Goal: Task Accomplishment & Management: Manage account settings

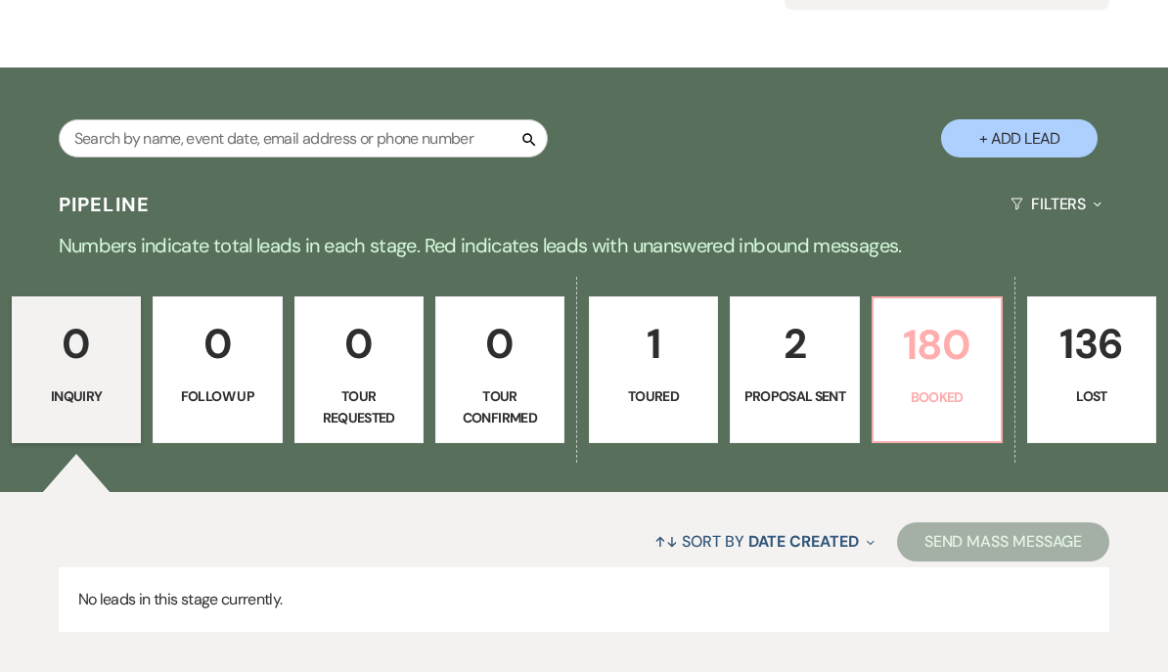
click at [949, 373] on p "180" at bounding box center [937, 345] width 104 height 66
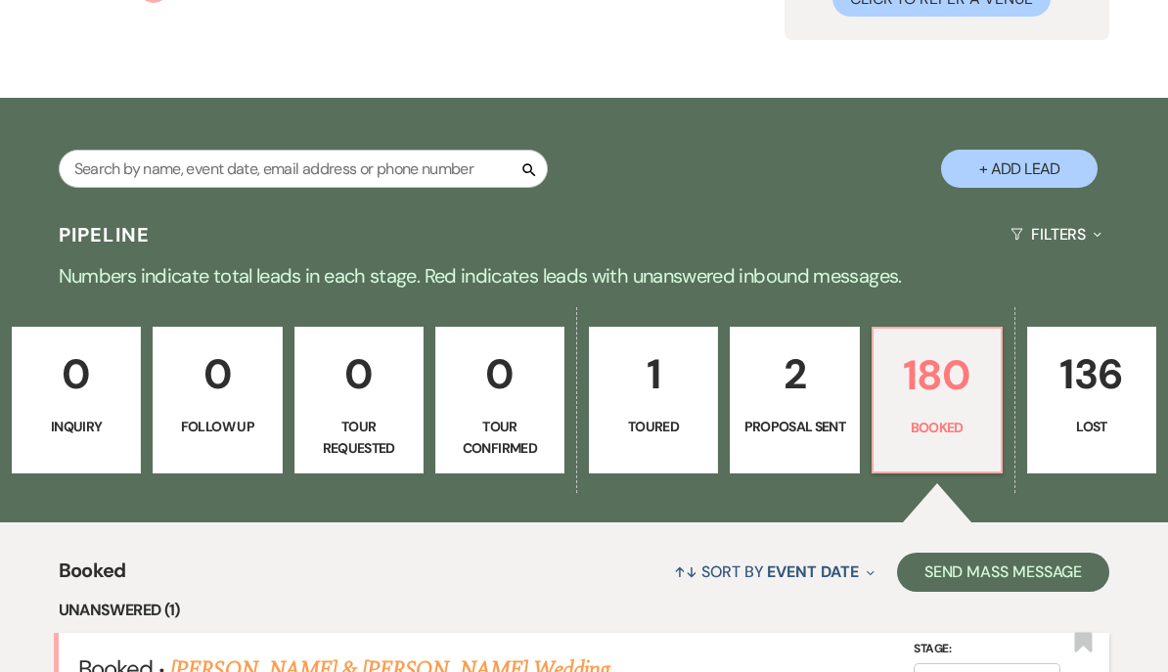
scroll to position [516, 0]
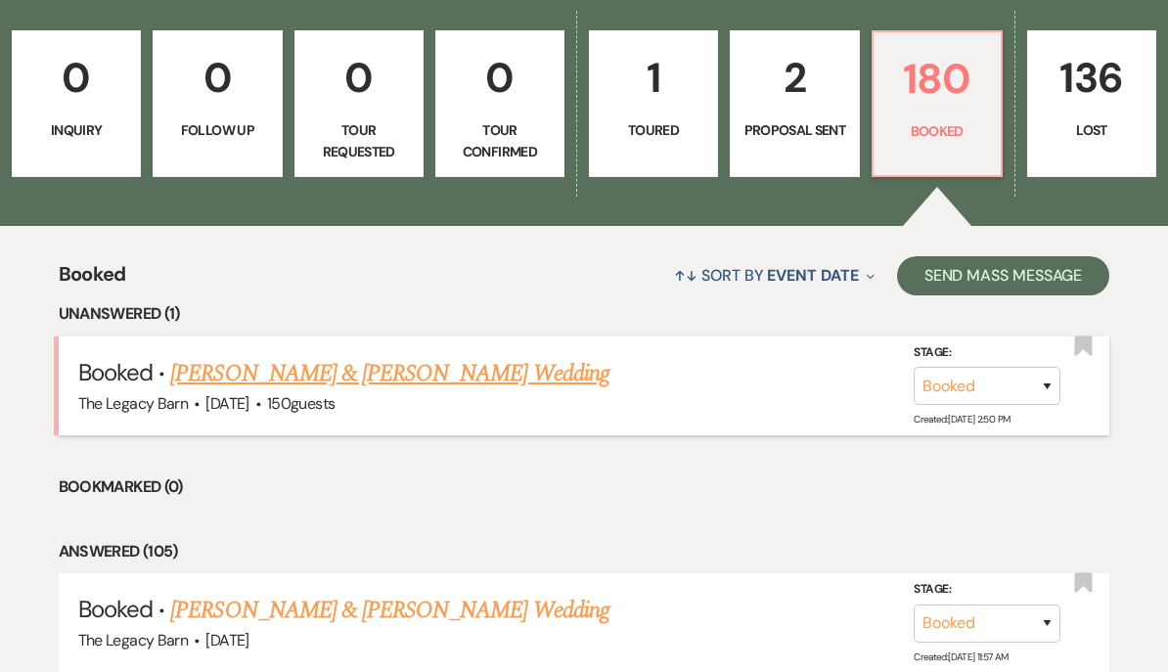
click at [502, 364] on link "[PERSON_NAME] & [PERSON_NAME] Wedding" at bounding box center [389, 373] width 438 height 35
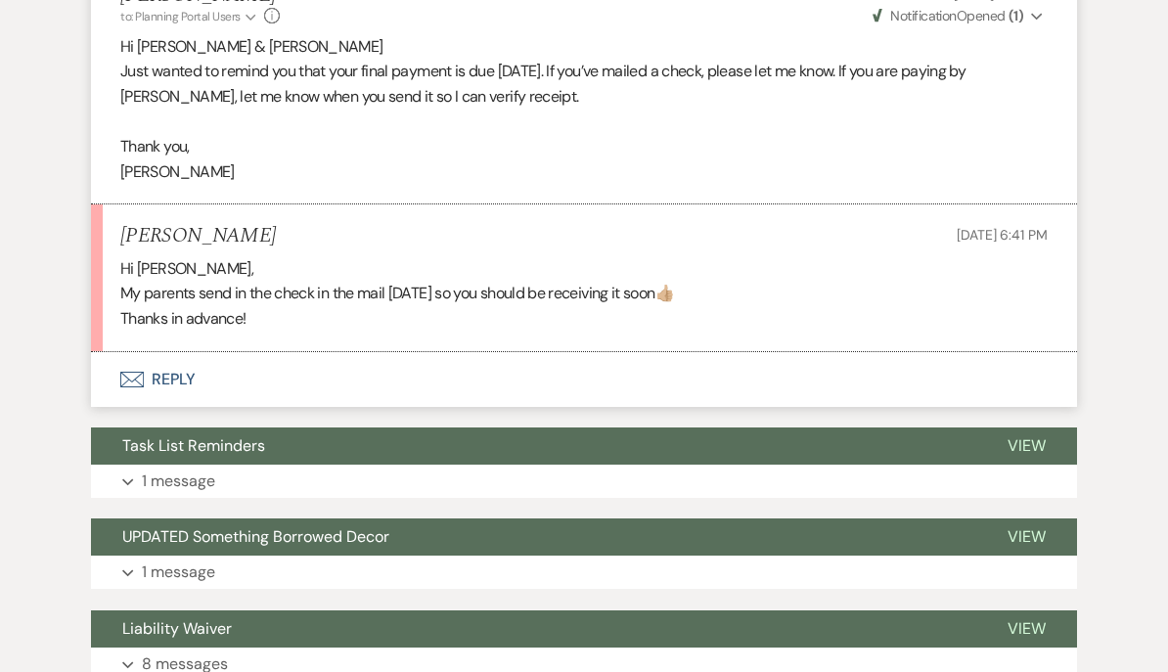
click at [186, 369] on button "Envelope Reply" at bounding box center [584, 380] width 986 height 55
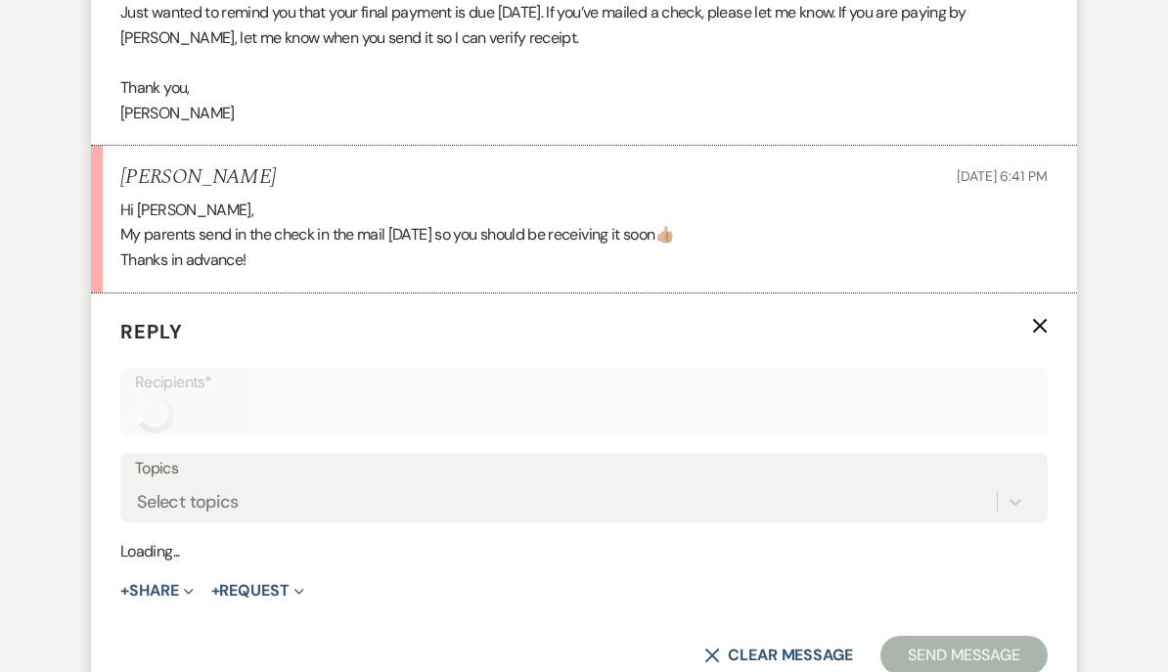
scroll to position [824, 0]
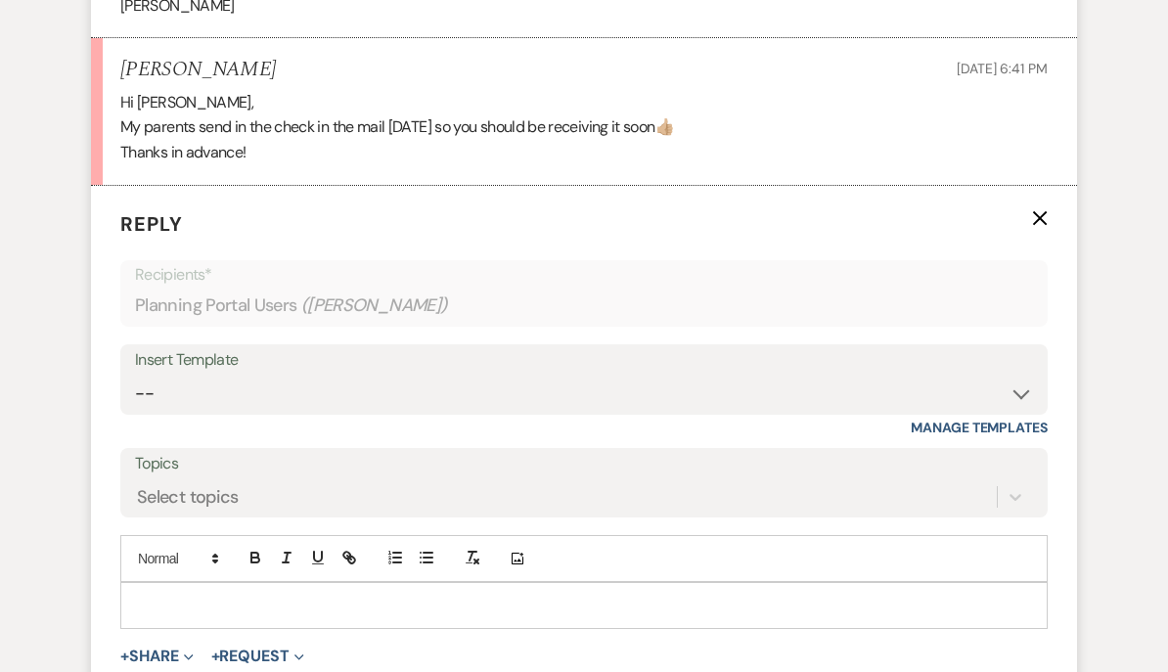
click at [155, 604] on p at bounding box center [584, 606] width 896 height 22
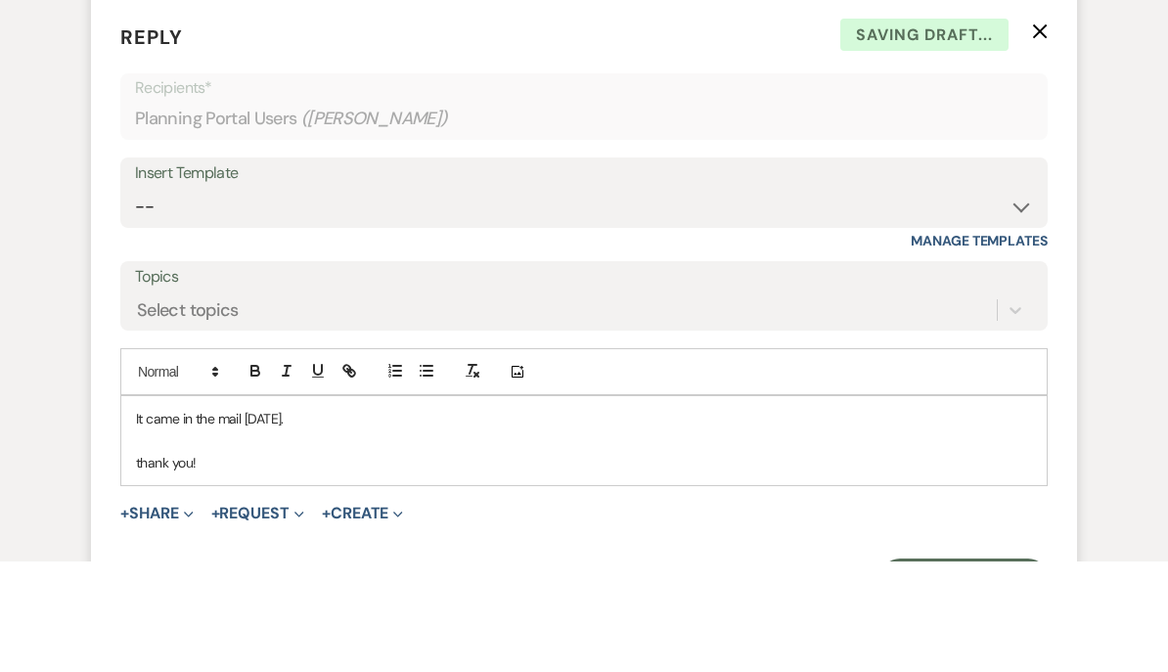
scroll to position [930, 0]
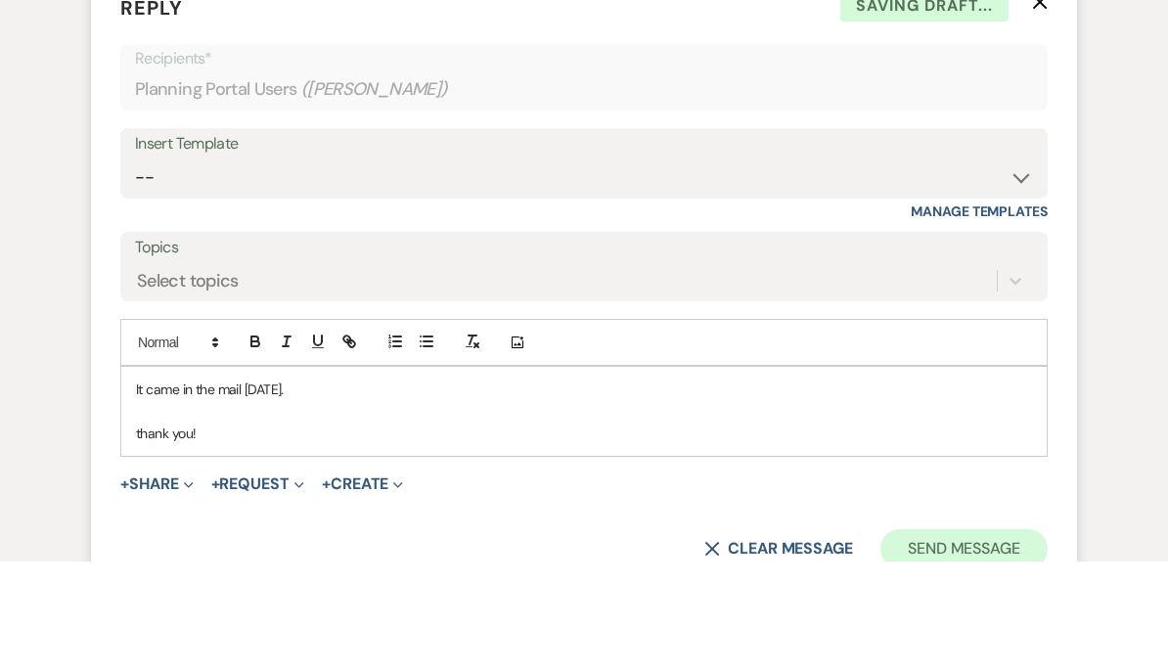
click at [957, 640] on button "Send Message" at bounding box center [963, 659] width 167 height 39
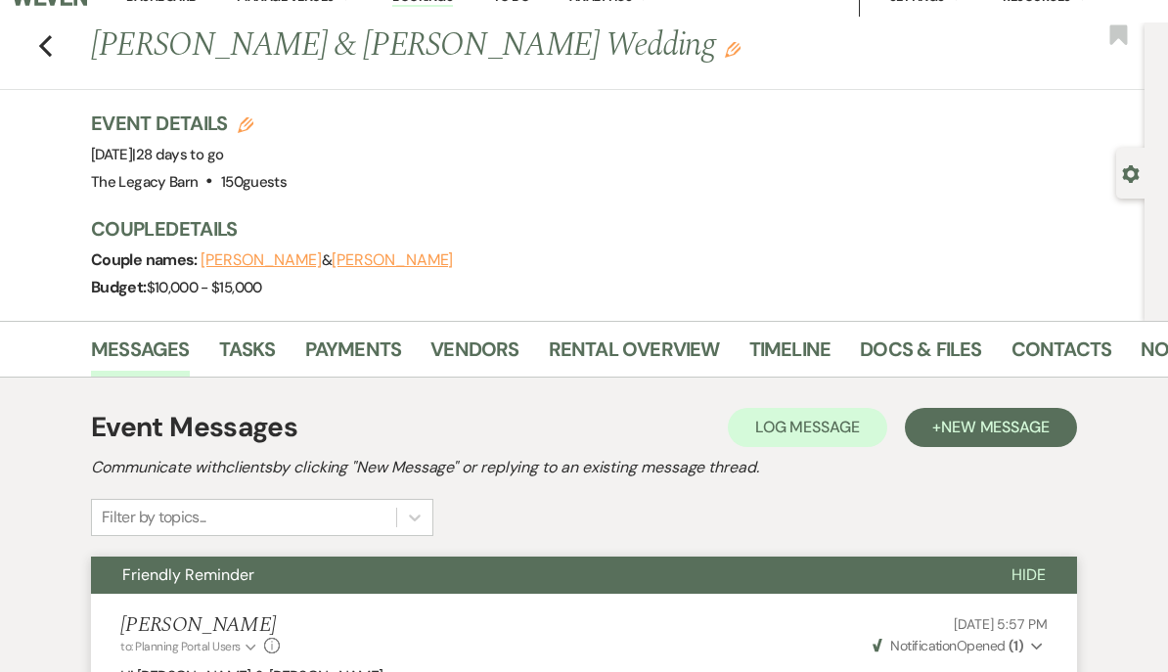
scroll to position [39, 0]
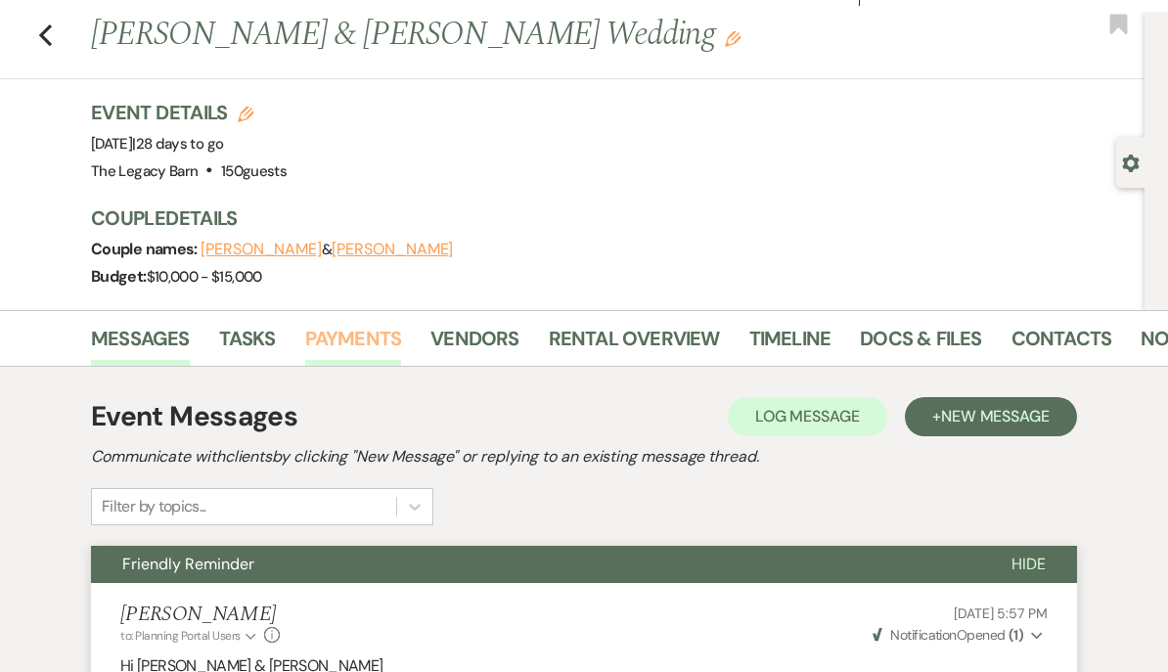
click at [377, 326] on link "Payments" at bounding box center [353, 344] width 97 height 43
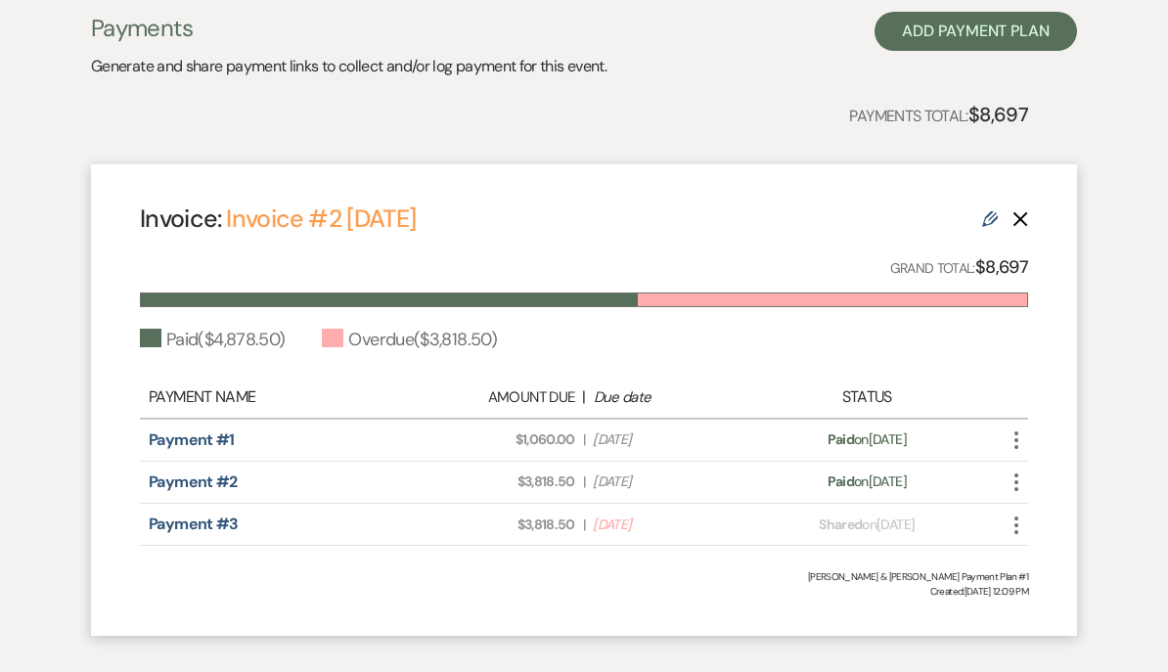
scroll to position [450, 0]
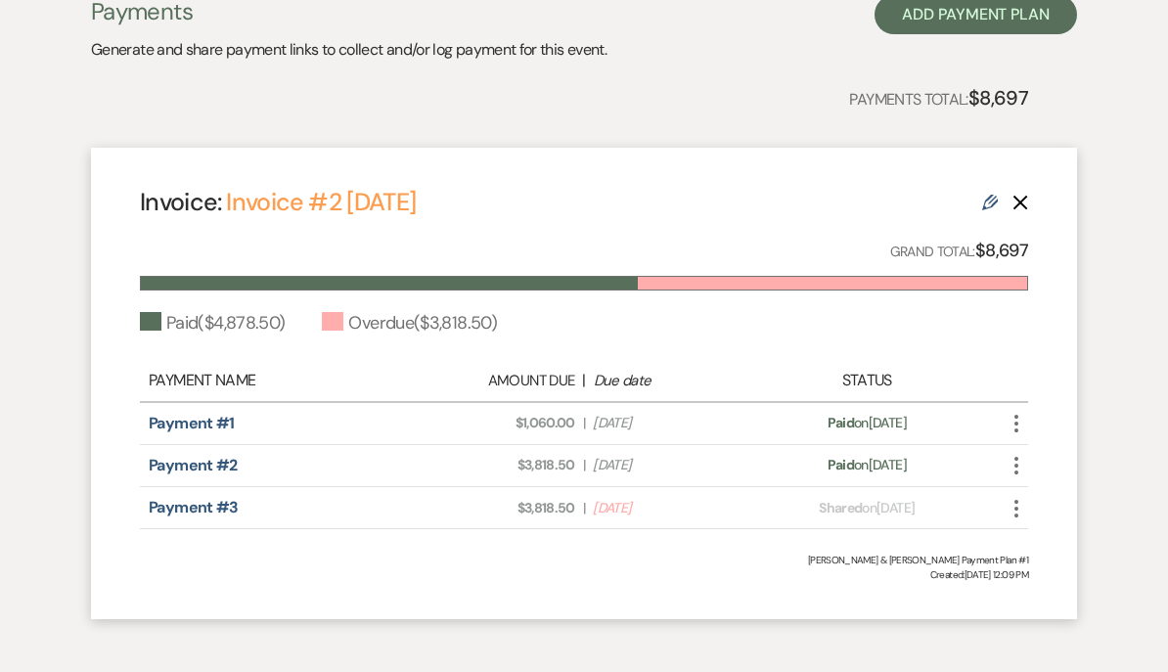
click at [1024, 502] on icon "More" at bounding box center [1015, 508] width 23 height 23
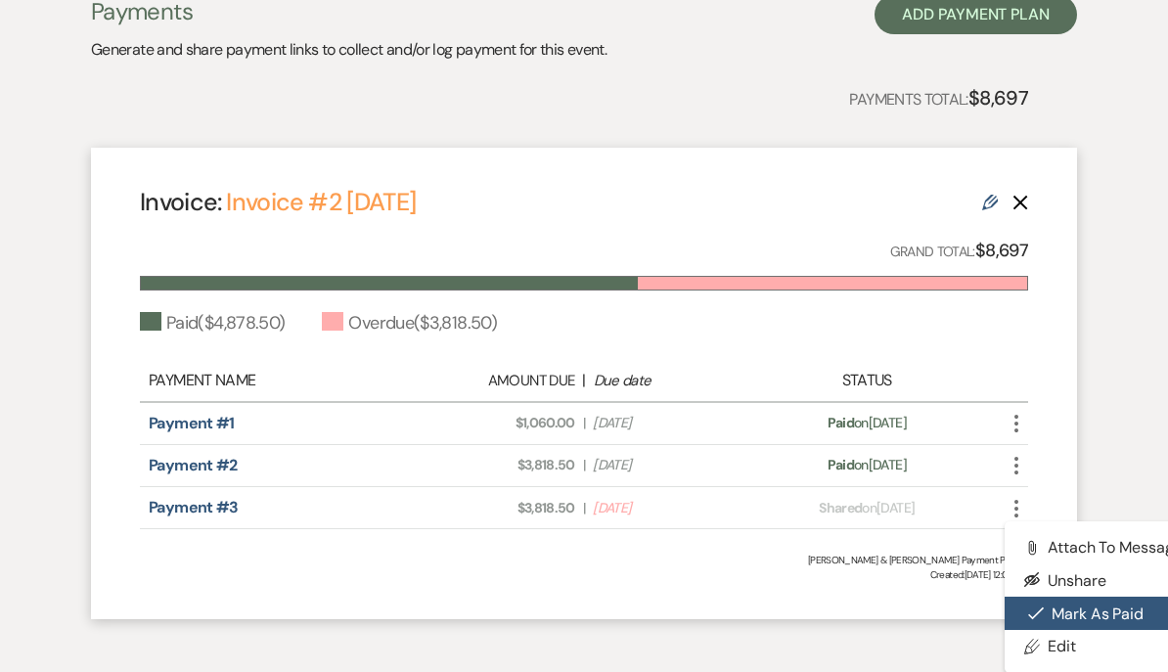
click at [1087, 608] on button "Check [PERSON_NAME] [PERSON_NAME] as Paid" at bounding box center [1103, 613] width 198 height 33
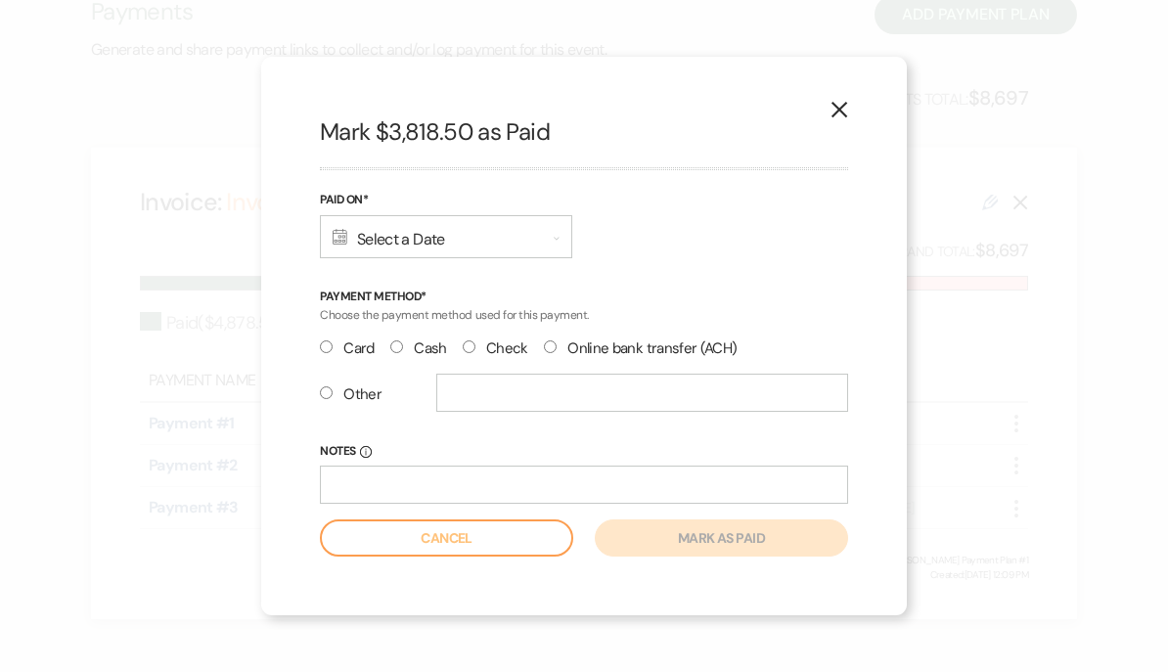
click at [489, 258] on div "Calendar Select a Date Expand" at bounding box center [446, 236] width 252 height 43
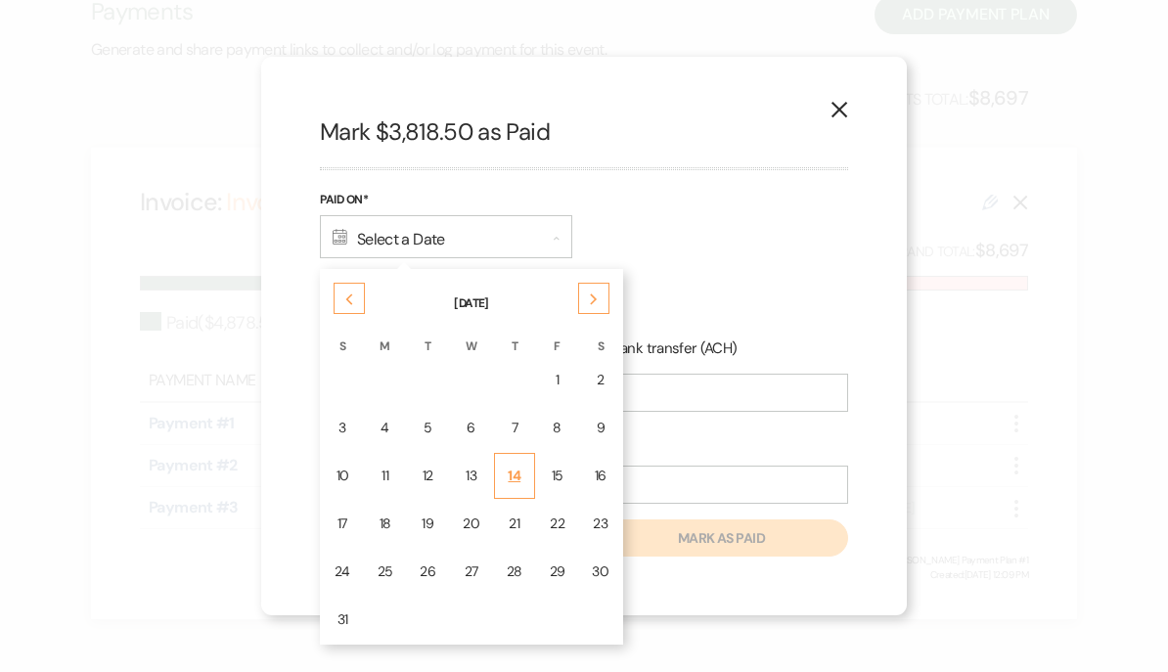
click at [521, 499] on td "14" at bounding box center [514, 476] width 41 height 46
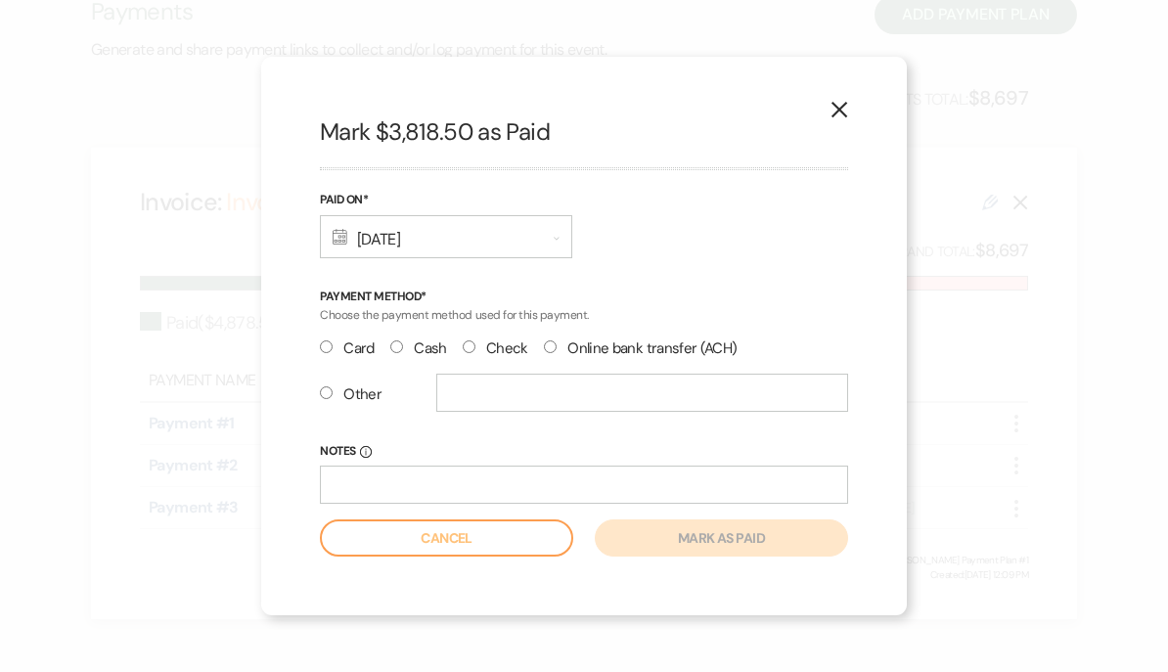
click at [475, 353] on input "Check" at bounding box center [469, 346] width 13 height 13
radio input "true"
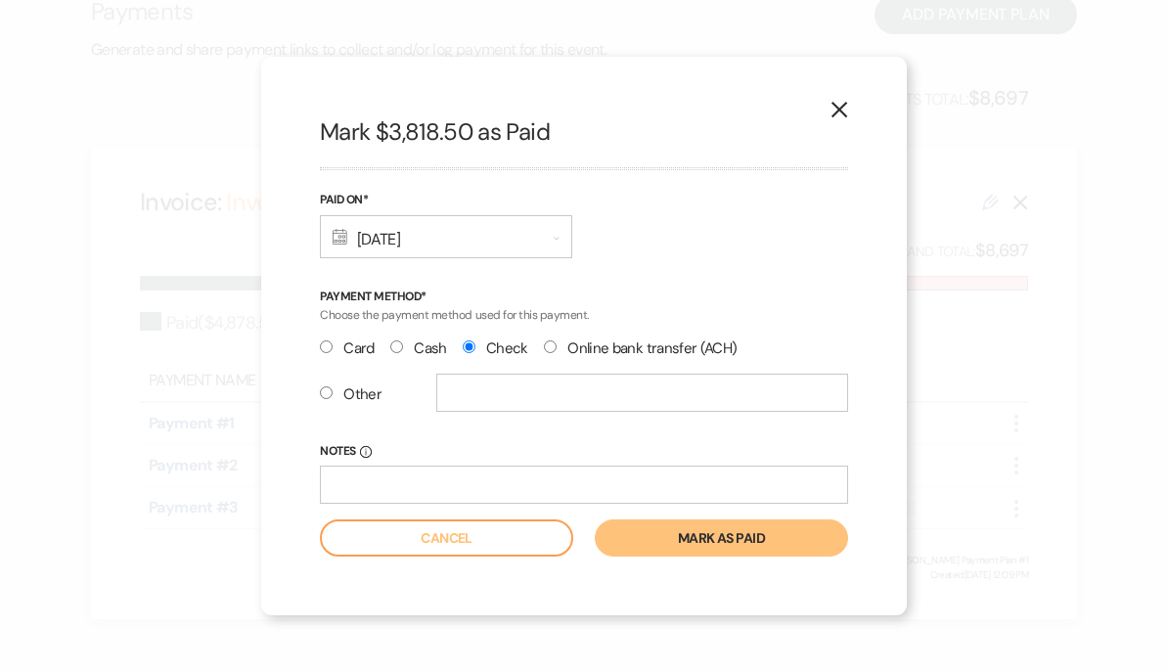
click at [726, 556] on button "Mark as paid" at bounding box center [721, 537] width 253 height 37
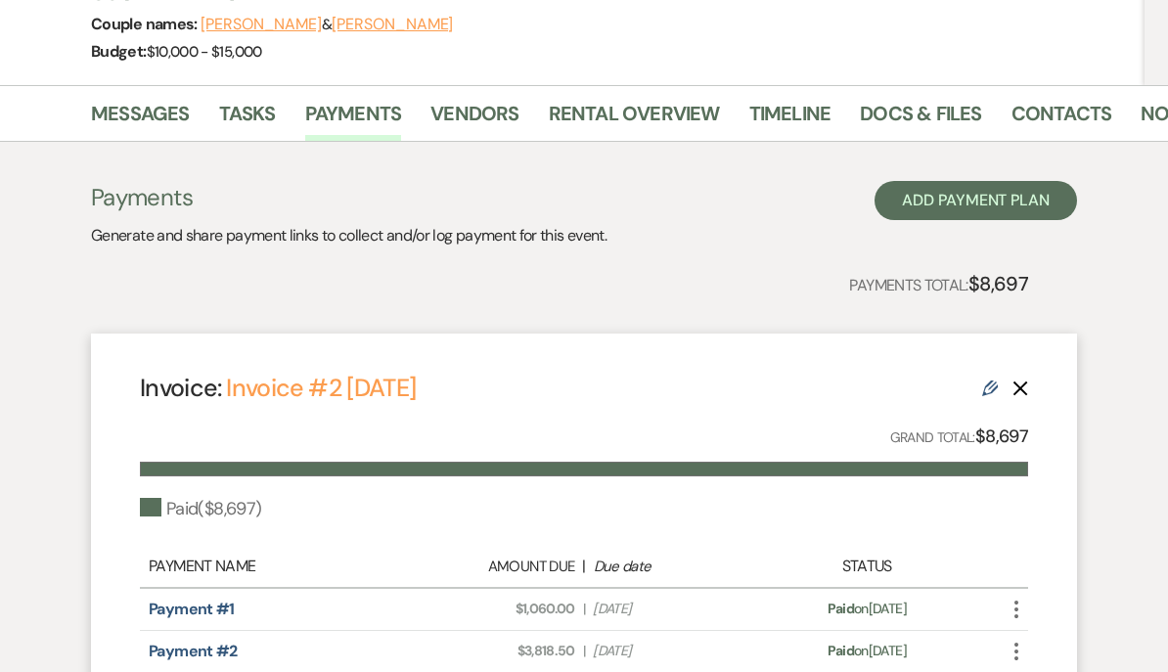
scroll to position [0, 0]
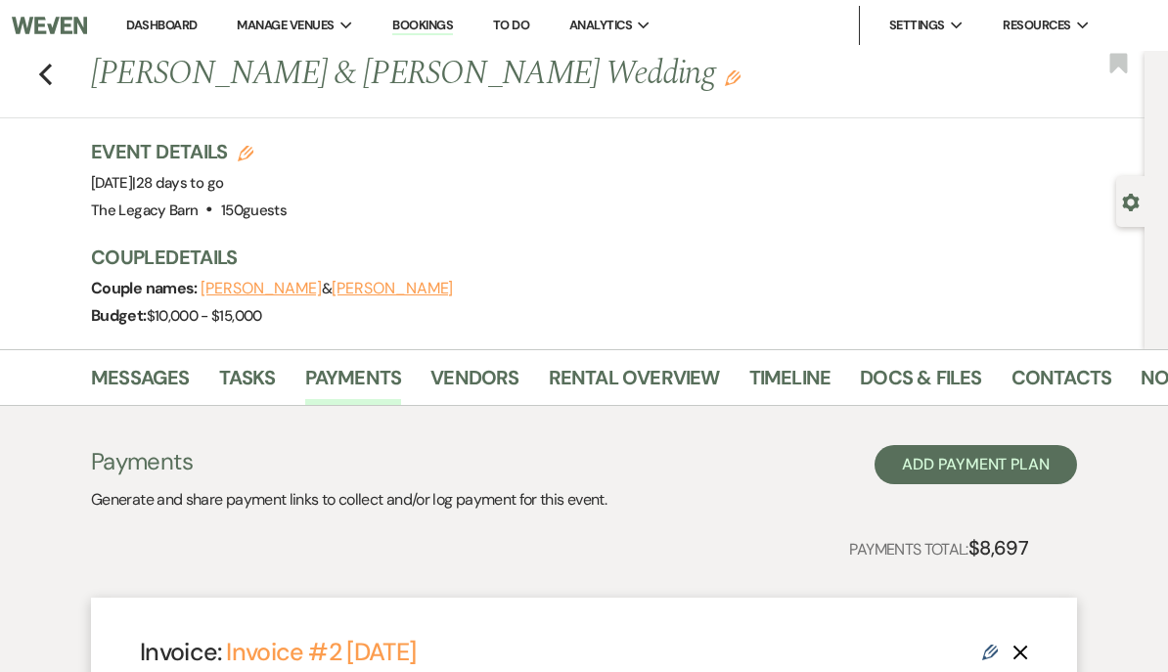
click at [155, 23] on link "Dashboard" at bounding box center [161, 25] width 70 height 17
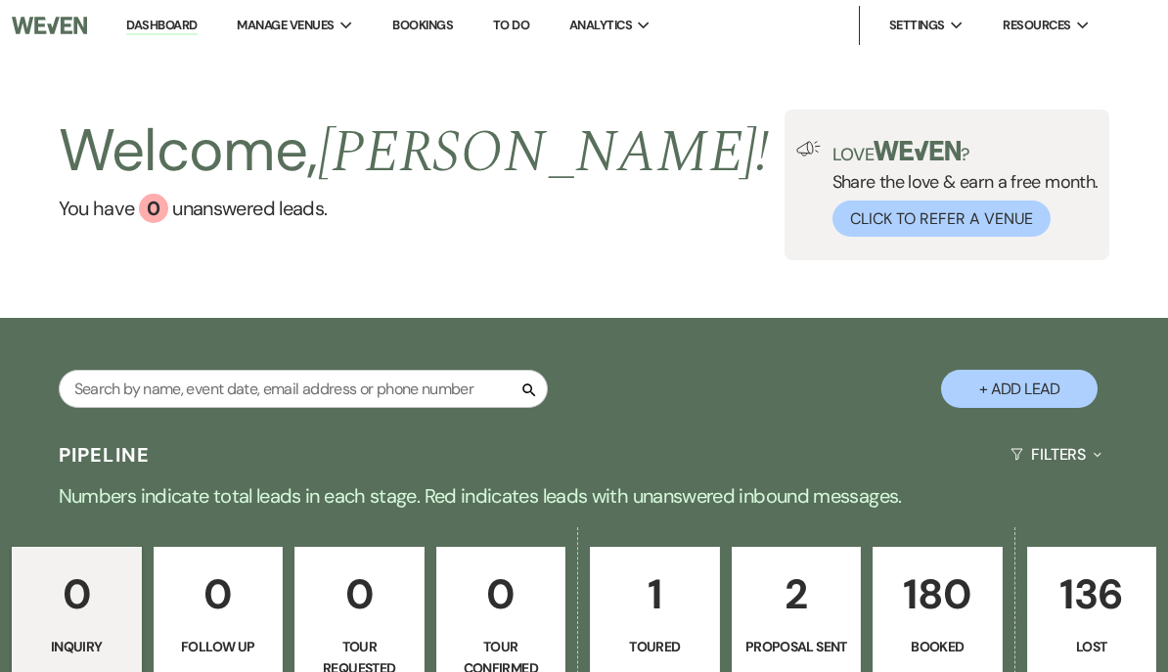
click at [953, 602] on p "180" at bounding box center [937, 594] width 105 height 66
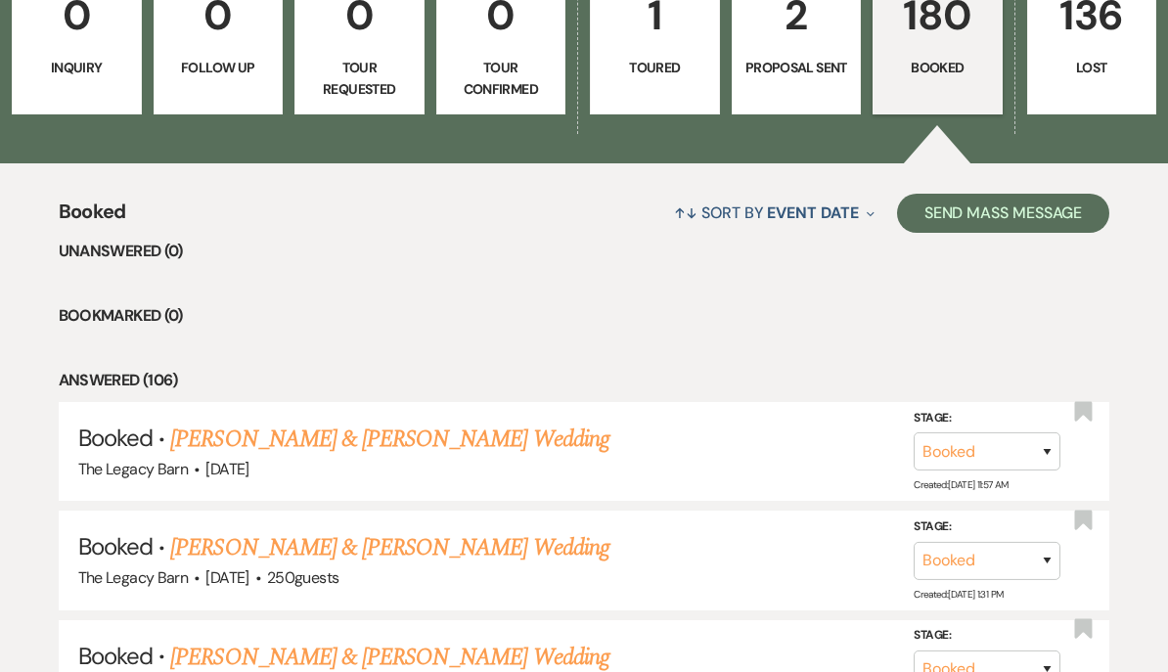
scroll to position [580, 0]
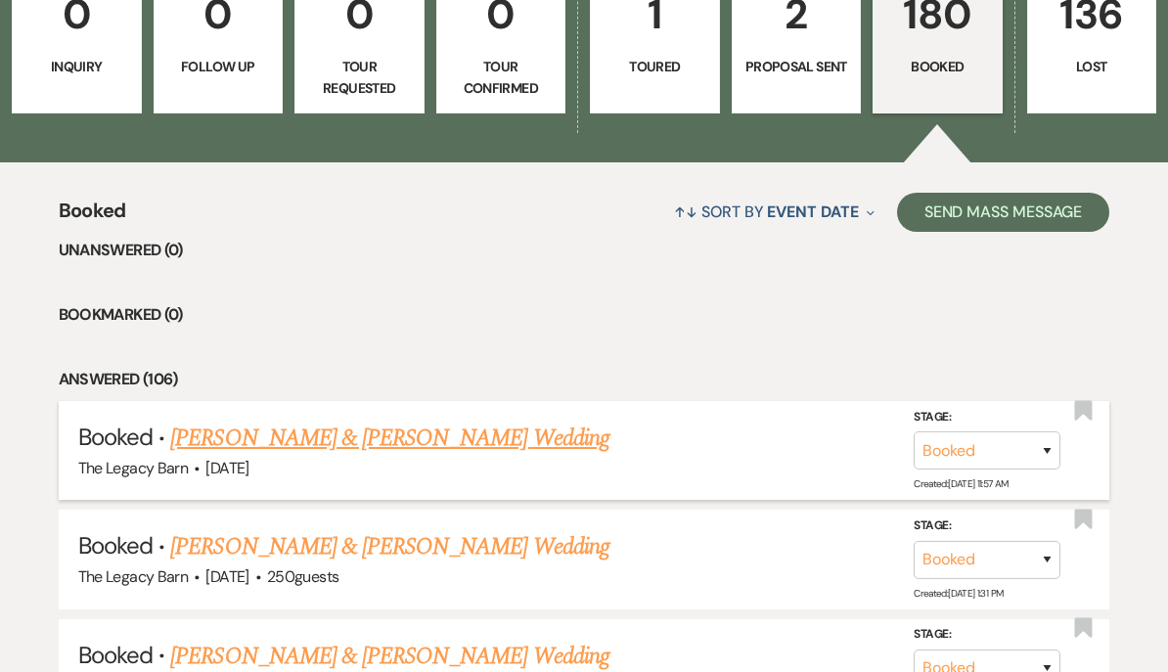
click at [227, 444] on link "[PERSON_NAME] & [PERSON_NAME] Wedding" at bounding box center [389, 438] width 438 height 35
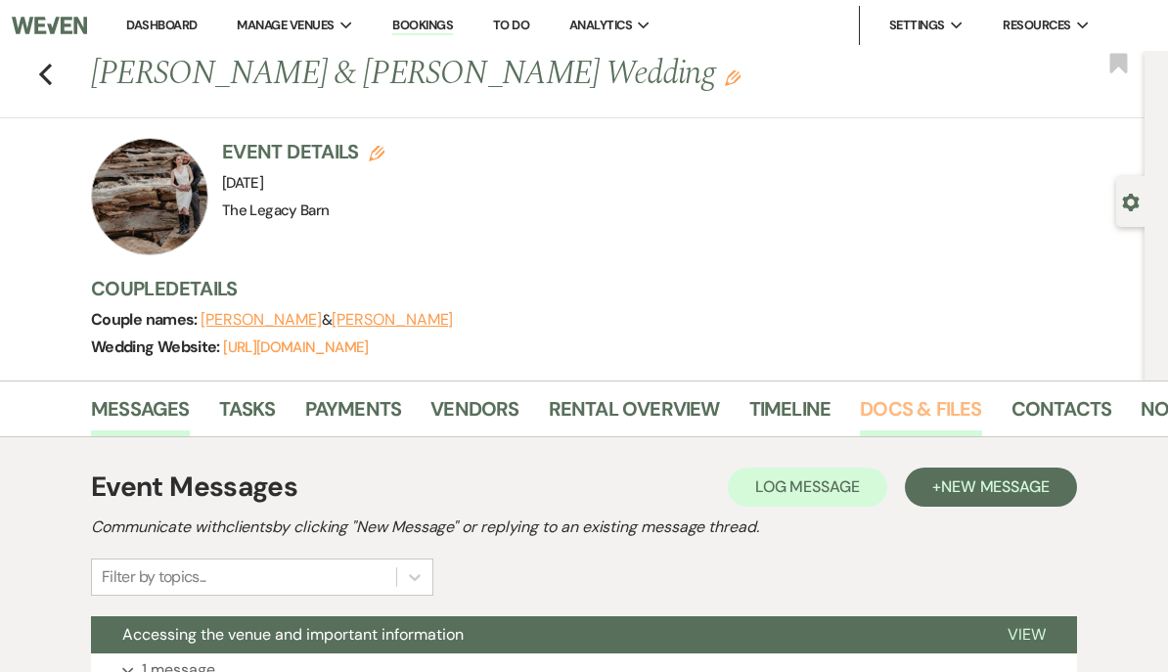
click at [893, 407] on link "Docs & Files" at bounding box center [920, 414] width 121 height 43
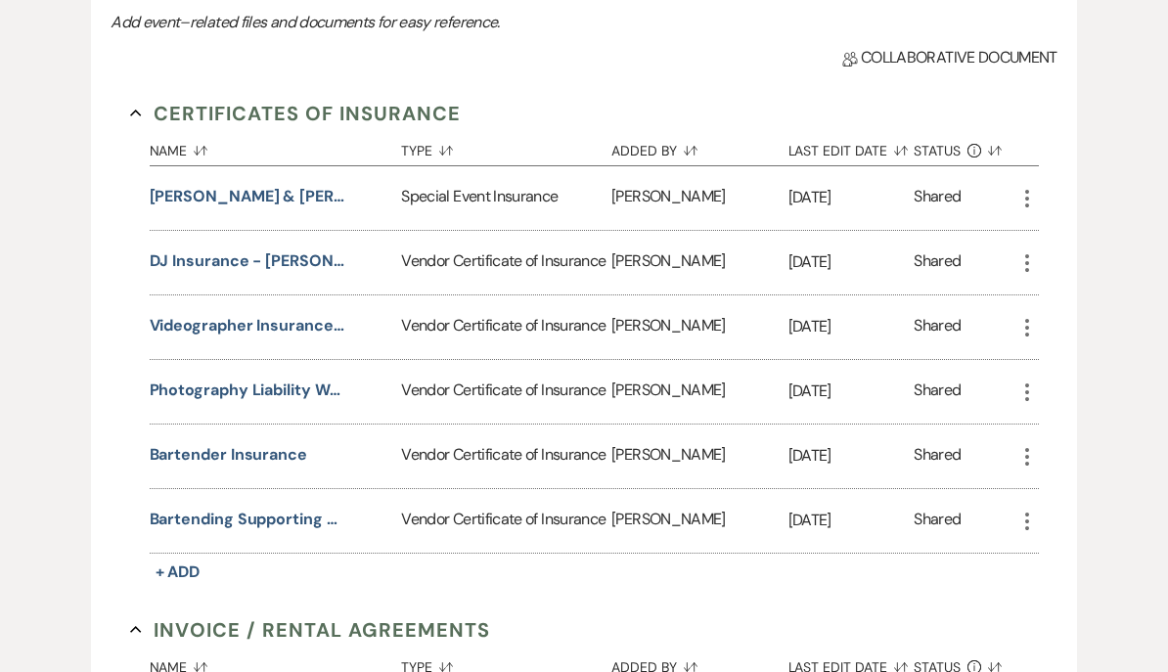
scroll to position [542, 0]
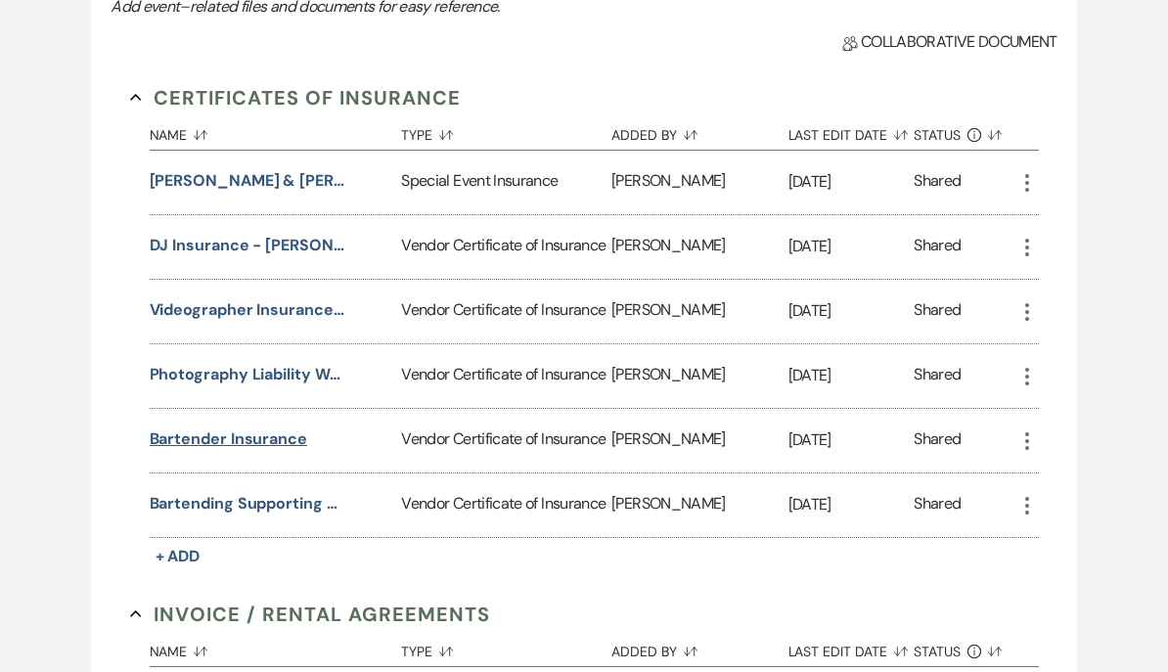
click at [202, 440] on button "Bartender Insurance" at bounding box center [228, 439] width 157 height 23
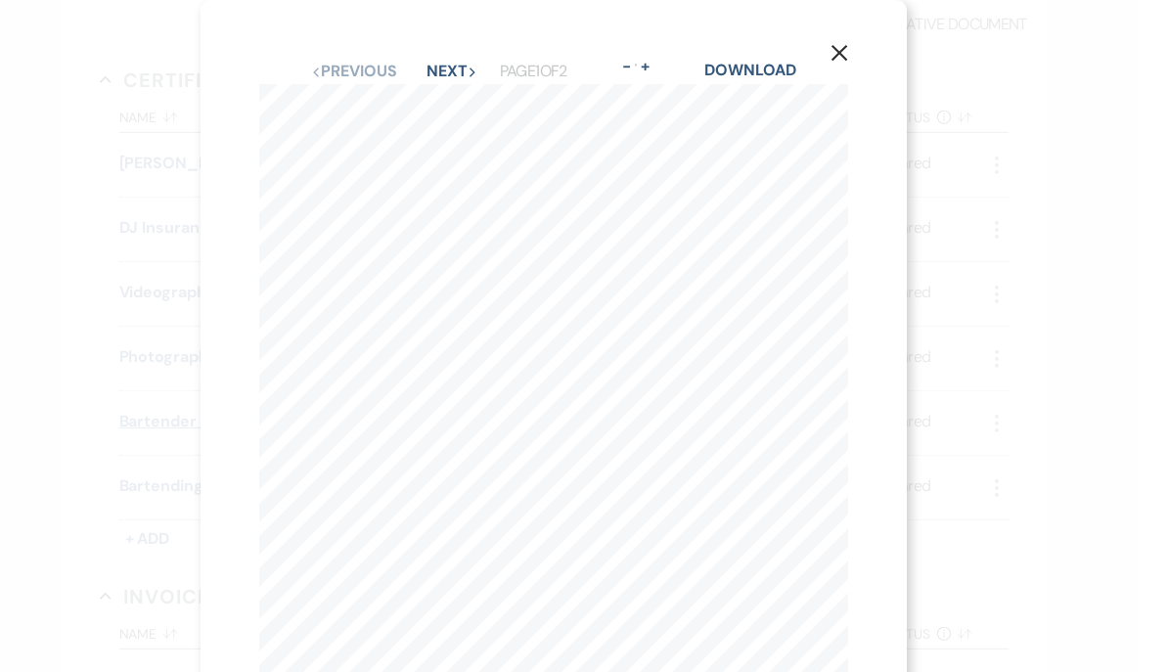
scroll to position [585, 0]
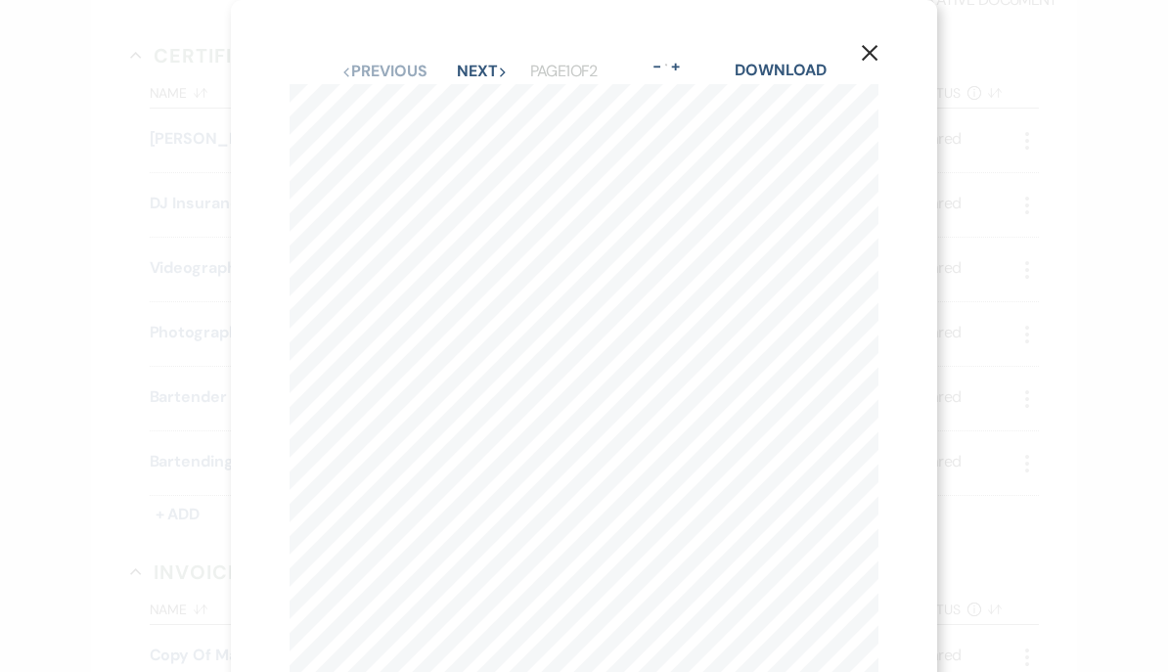
click at [870, 47] on icon "X" at bounding box center [870, 53] width 18 height 18
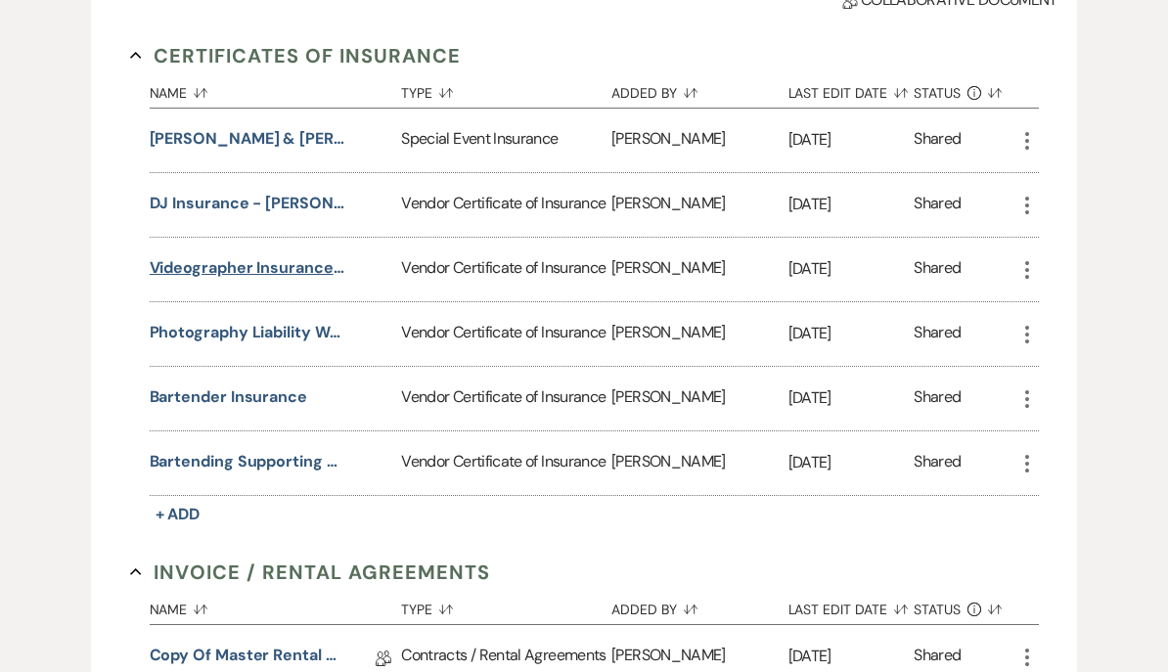
click at [197, 266] on button "Videographer Insurance - [PERSON_NAME] Media" at bounding box center [248, 267] width 196 height 23
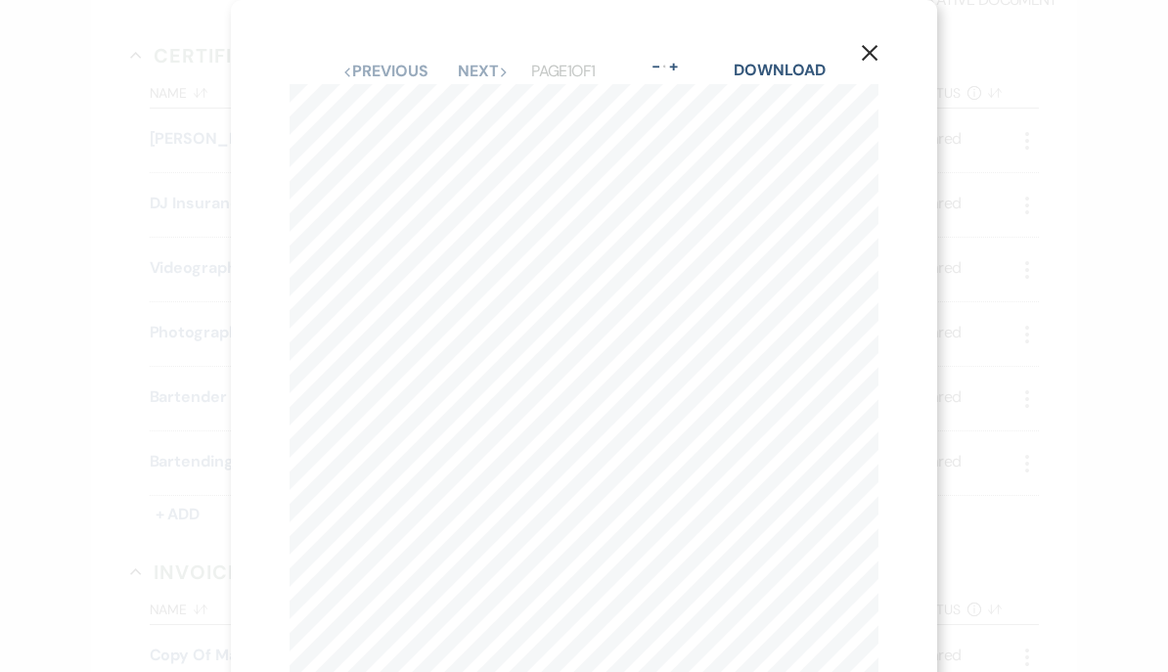
click at [876, 43] on button "X" at bounding box center [869, 52] width 135 height 105
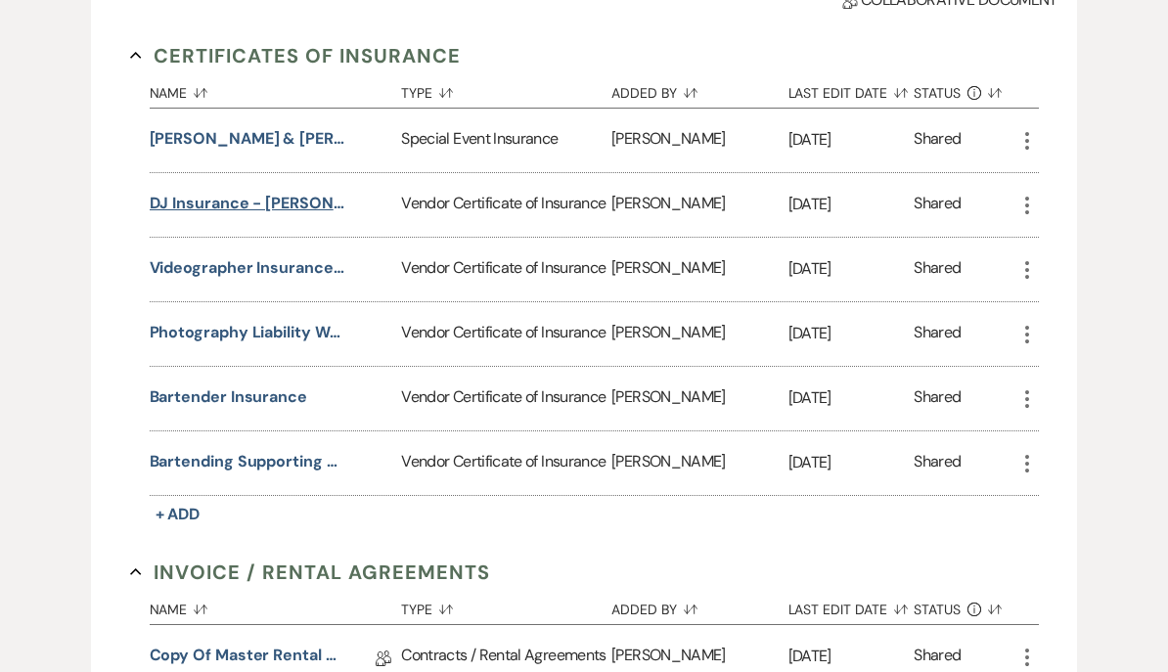
click at [194, 203] on button "DJ Insurance - [PERSON_NAME] Concepts" at bounding box center [248, 203] width 196 height 23
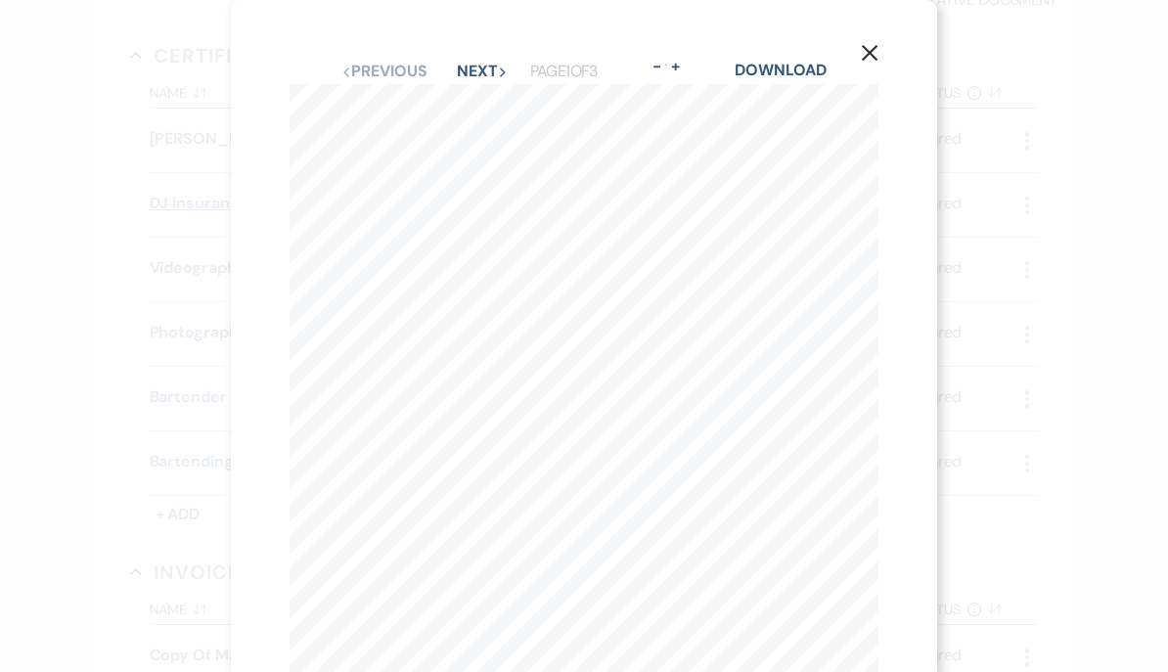
scroll to position [0, 0]
click at [873, 54] on icon "X" at bounding box center [870, 53] width 18 height 18
